Goal: Find specific page/section: Find specific page/section

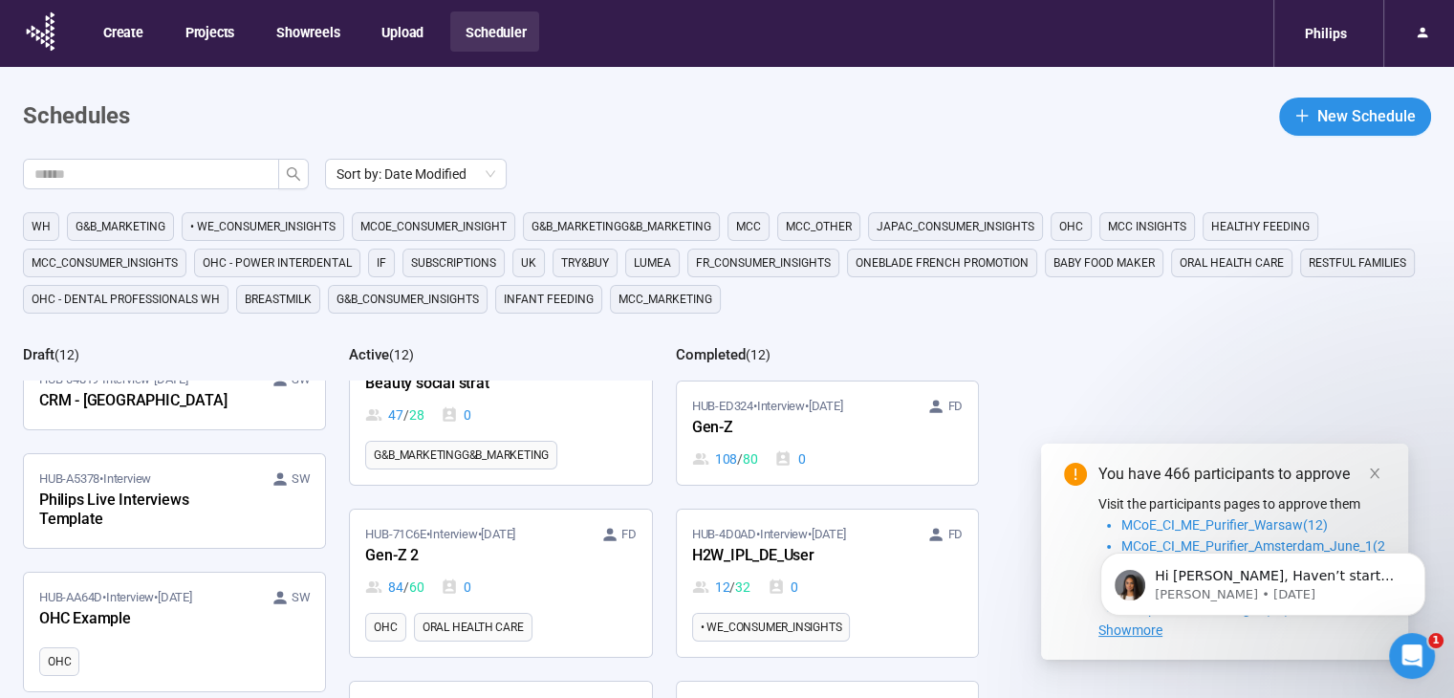
scroll to position [640, 0]
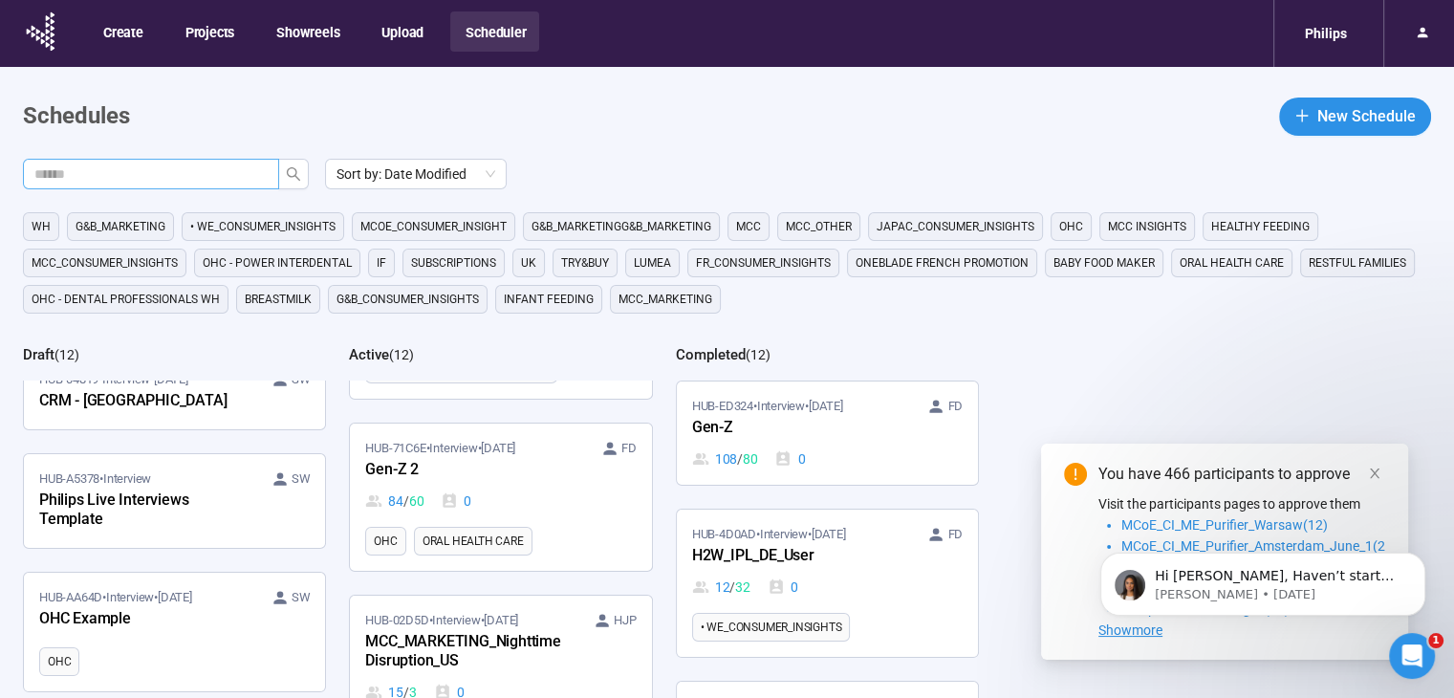
click at [202, 171] on input "text" at bounding box center [143, 173] width 218 height 21
type input "****"
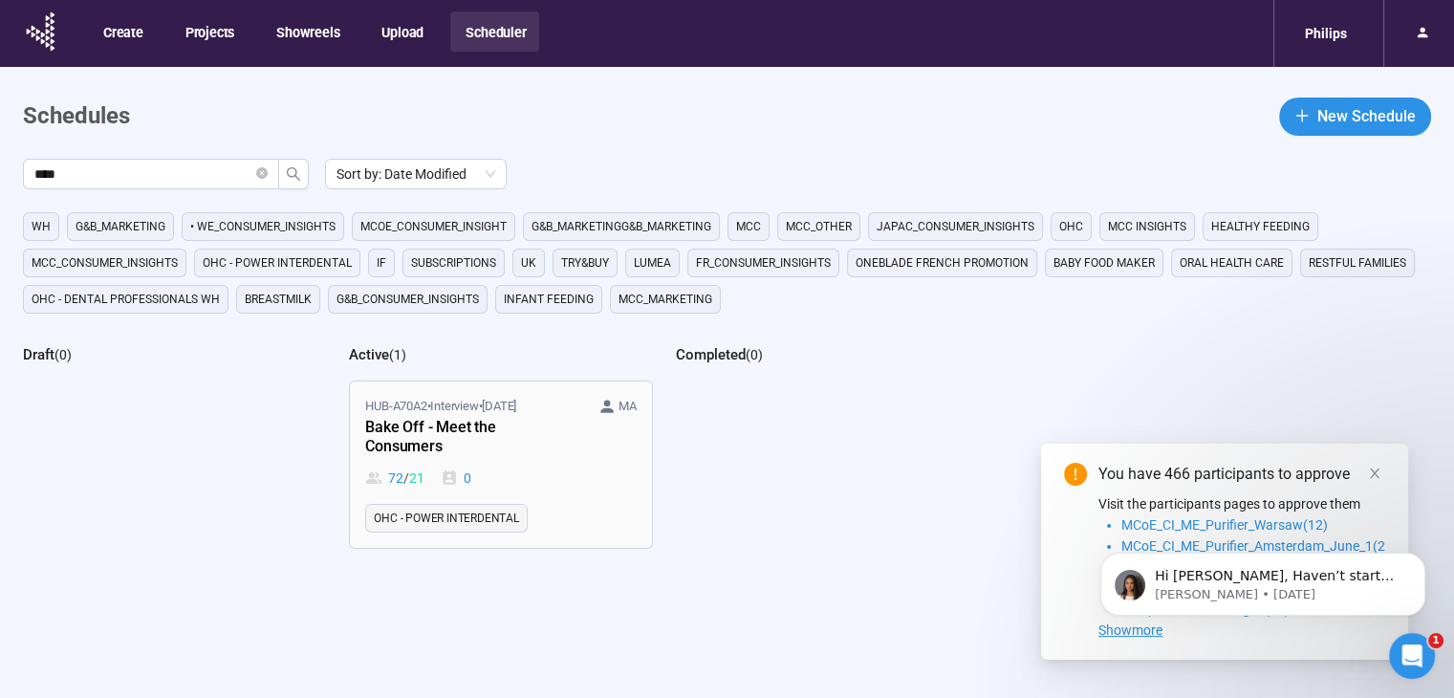
click at [512, 402] on time "[DATE]" at bounding box center [499, 406] width 34 height 14
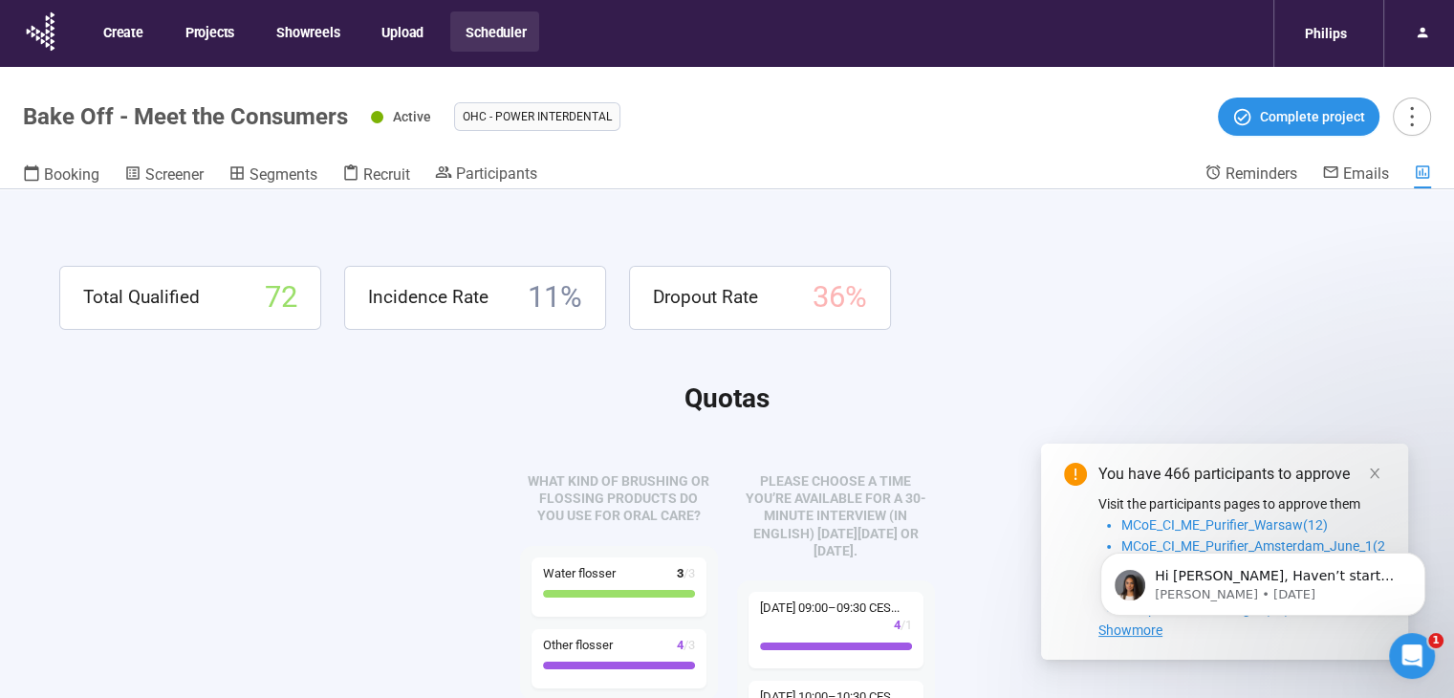
scroll to position [23, 0]
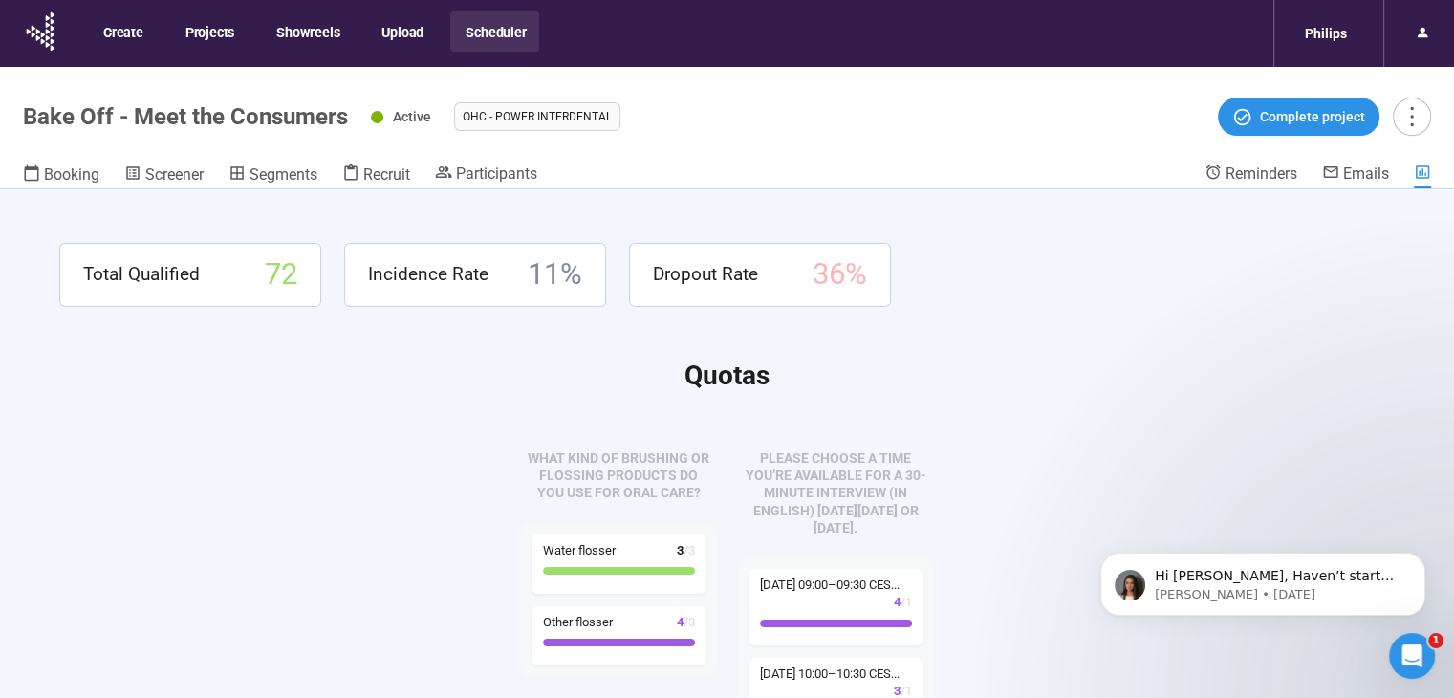
click at [203, 162] on header "Bake Off - Meet the Consumers Active OHC - Power Interdental Complete project B…" at bounding box center [727, 128] width 1454 height 122
click at [171, 181] on span "Screener" at bounding box center [174, 174] width 58 height 18
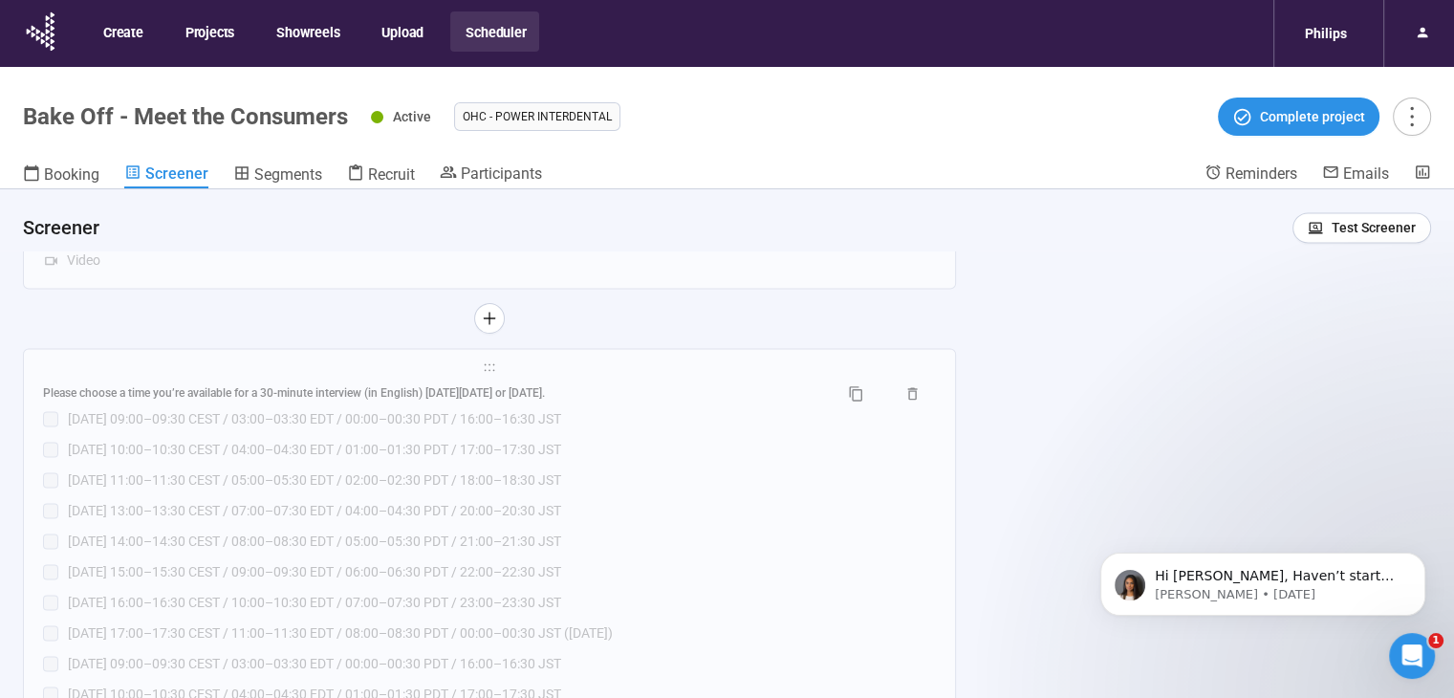
scroll to position [2906, 0]
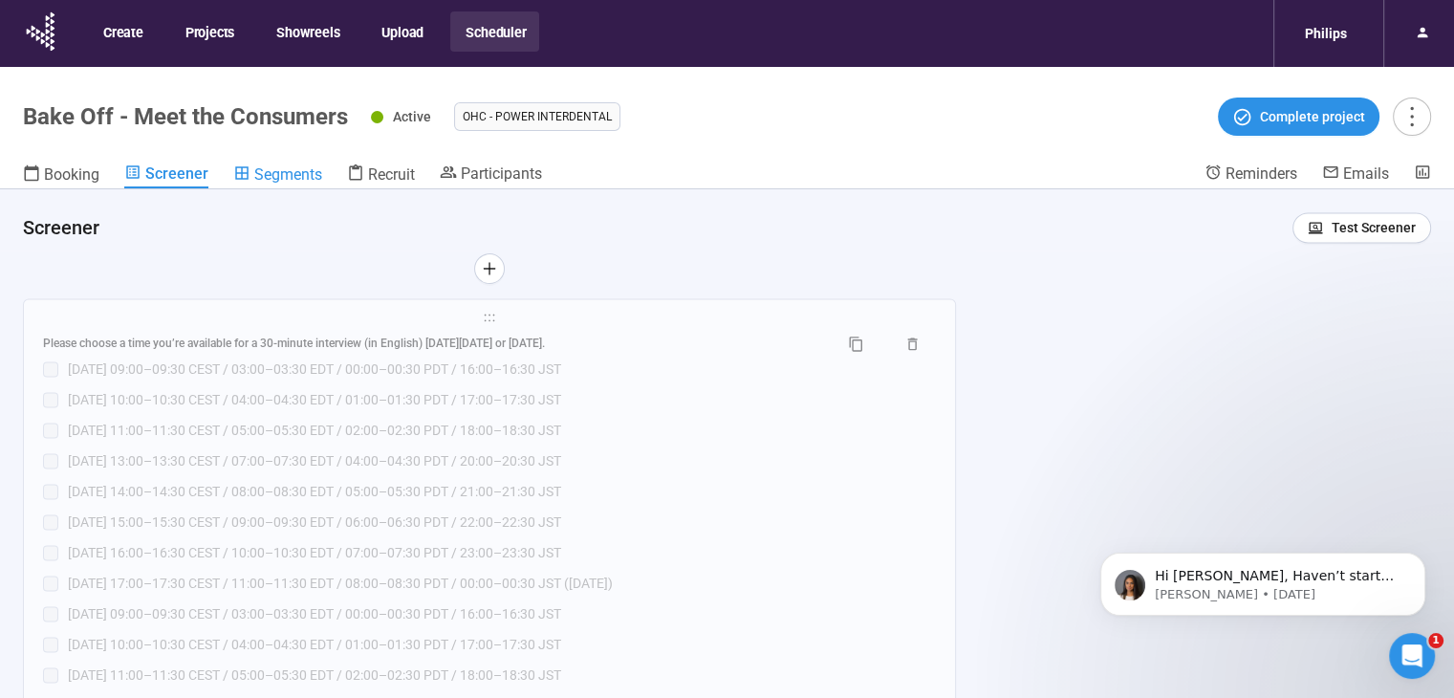
click at [307, 169] on span "Segments" at bounding box center [288, 174] width 68 height 18
